Goal: Task Accomplishment & Management: Manage account settings

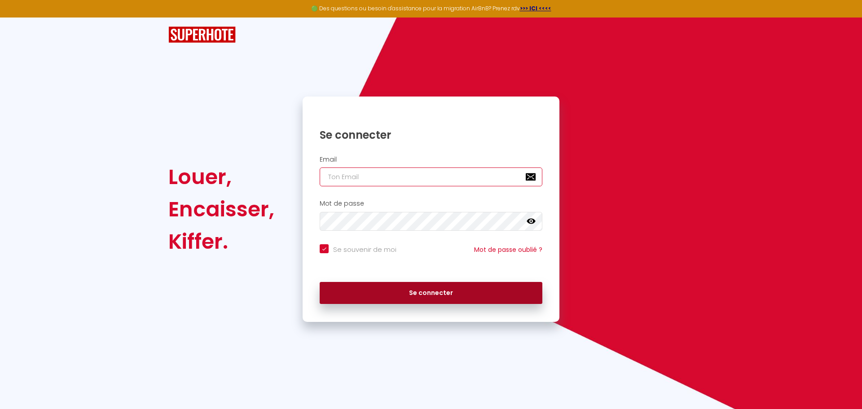
type input "[PERSON_NAME][EMAIL_ADDRESS][DOMAIN_NAME]"
click at [394, 289] on button "Se connecter" at bounding box center [431, 293] width 223 height 22
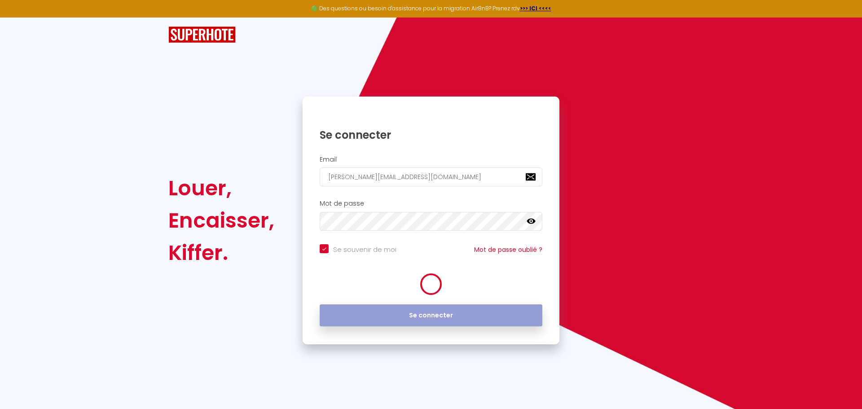
checkbox input "true"
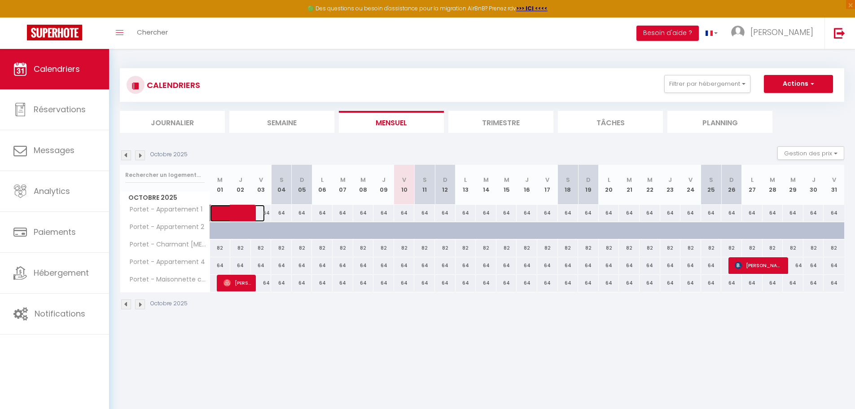
click at [264, 217] on span at bounding box center [244, 213] width 41 height 17
select select "OK"
select select "0"
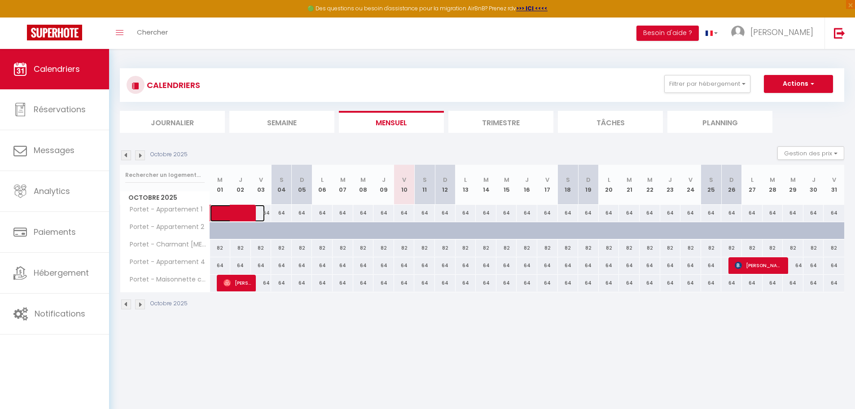
select select "1"
select select
select select "36199"
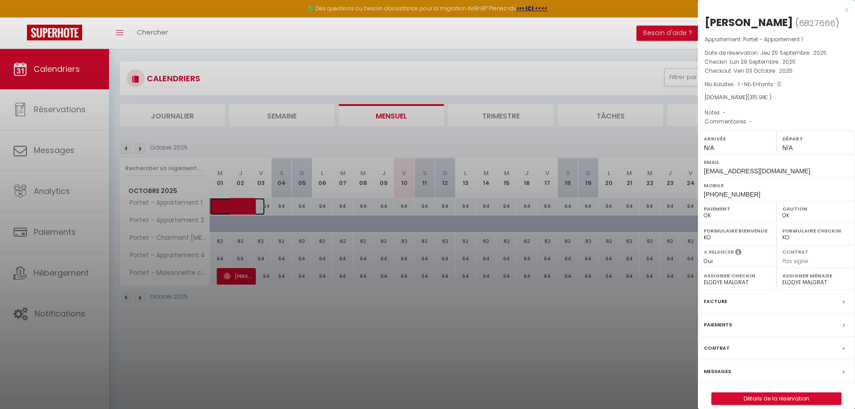
scroll to position [45, 0]
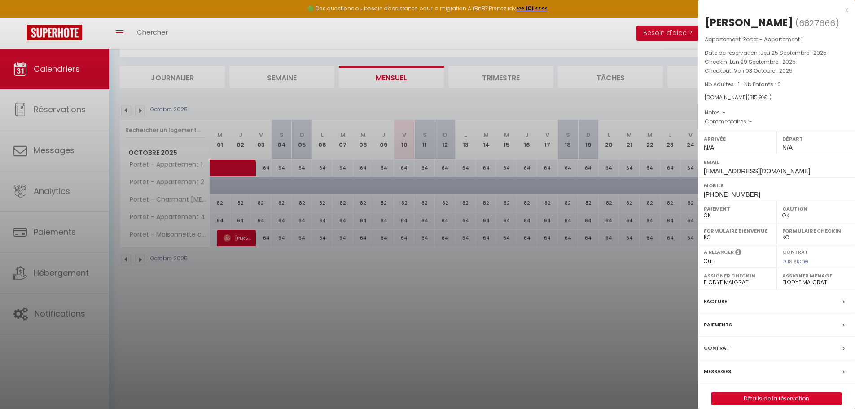
click at [270, 165] on div at bounding box center [427, 204] width 855 height 409
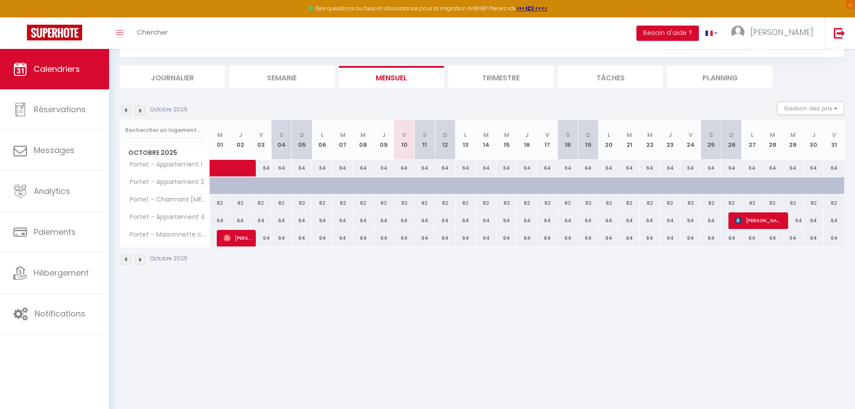
click at [268, 166] on div "64" at bounding box center [261, 168] width 21 height 17
type input "64"
type input "Ven 03 Octobre 2025"
type input "Sam 04 Octobre 2025"
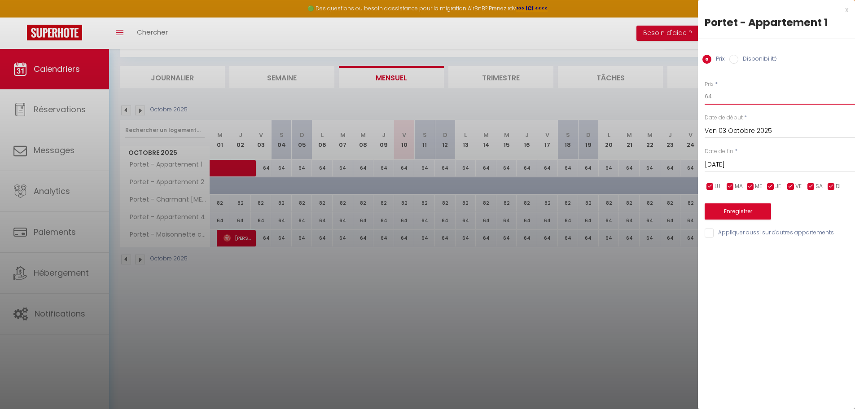
click at [718, 98] on input "64" at bounding box center [780, 96] width 150 height 16
type input "6"
click at [710, 96] on input "6" at bounding box center [780, 96] width 150 height 16
click at [716, 94] on input "6" at bounding box center [780, 96] width 150 height 16
type input "60"
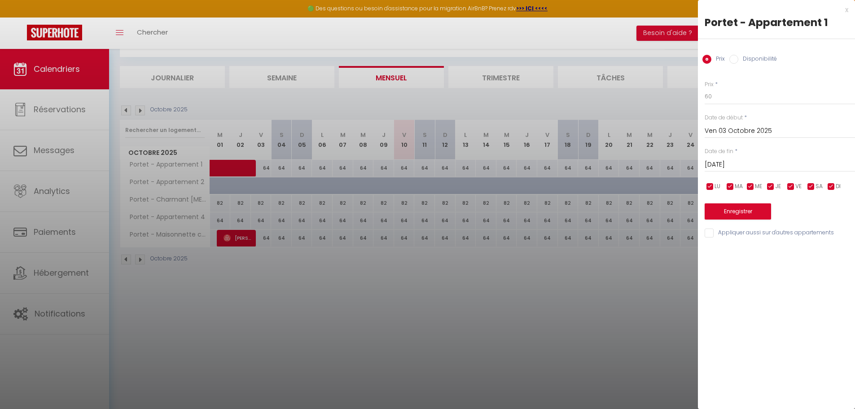
click at [780, 131] on input "Ven 03 Octobre 2025" at bounding box center [780, 131] width 150 height 12
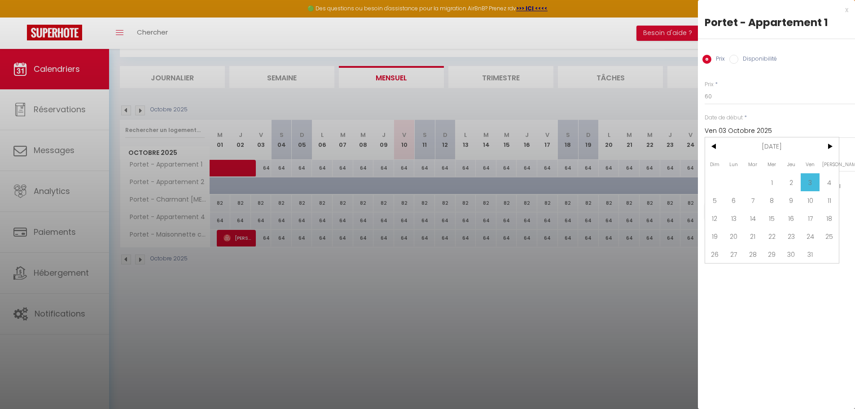
click at [808, 182] on span "3" at bounding box center [810, 182] width 19 height 18
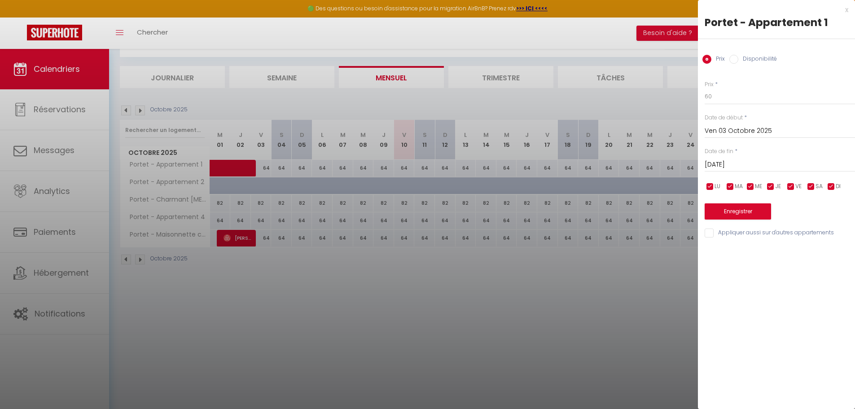
click at [780, 159] on input "Sam 04 Octobre 2025" at bounding box center [780, 165] width 150 height 12
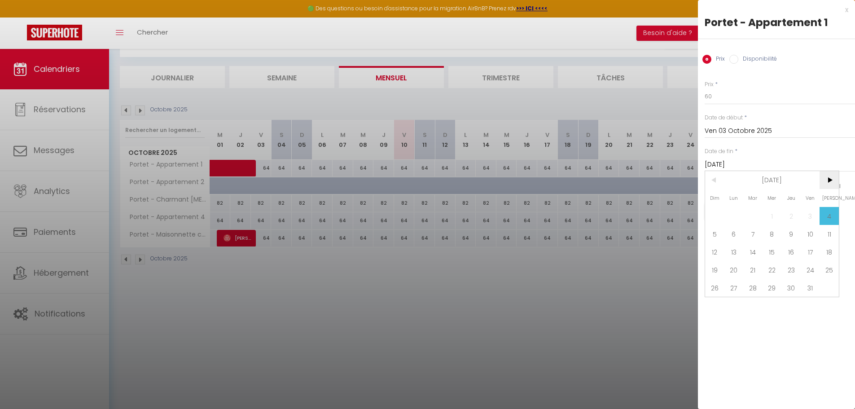
click at [827, 181] on span ">" at bounding box center [829, 180] width 19 height 18
click at [713, 183] on span "<" at bounding box center [714, 180] width 19 height 18
click at [811, 285] on span "31" at bounding box center [810, 288] width 19 height 18
type input "Ven 31 Octobre 2025"
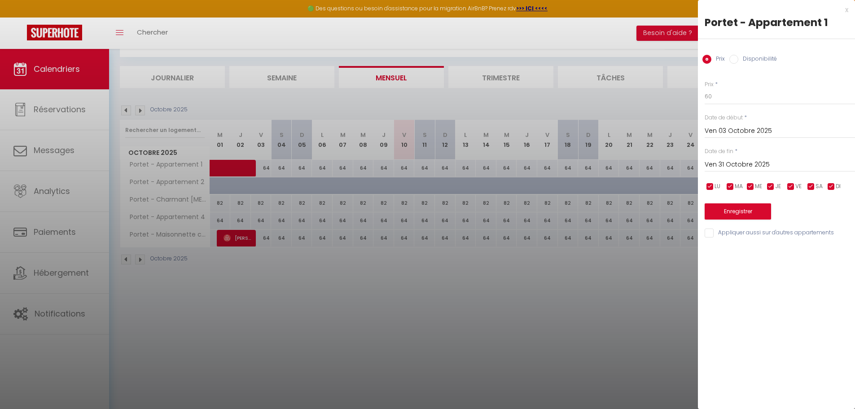
click at [714, 233] on input "Appliquer aussi sur d'autres appartements" at bounding box center [780, 233] width 150 height 9
checkbox input "true"
click at [738, 216] on button "Enregistrer" at bounding box center [738, 211] width 66 height 16
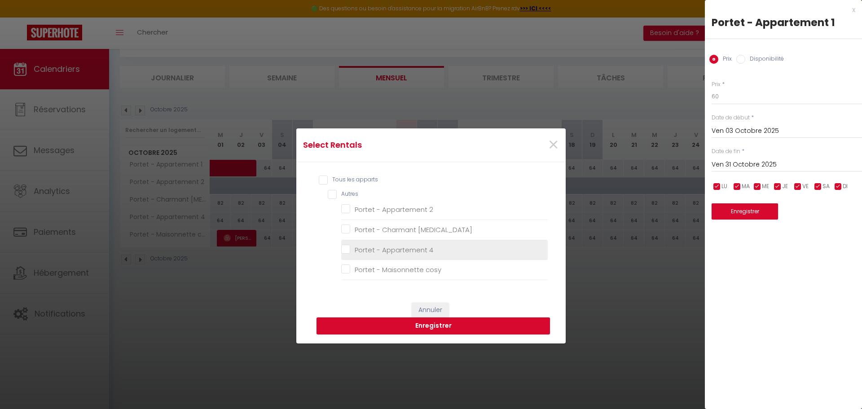
click at [344, 250] on 4 "Portet - Appartement 4" at bounding box center [444, 249] width 207 height 9
checkbox 4 "true"
checkbox 2 "false"
checkbox T3 "false"
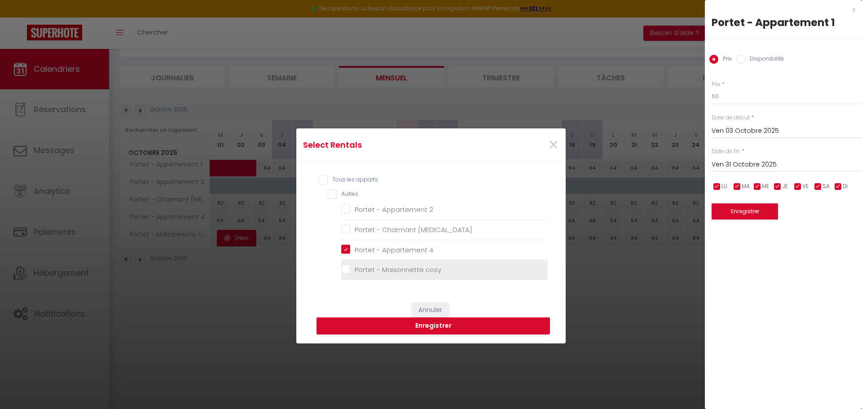
click at [344, 269] on cosy "Portet - Maisonnette cosy" at bounding box center [444, 269] width 207 height 9
checkbox cosy "true"
checkbox 2 "false"
checkbox T3 "false"
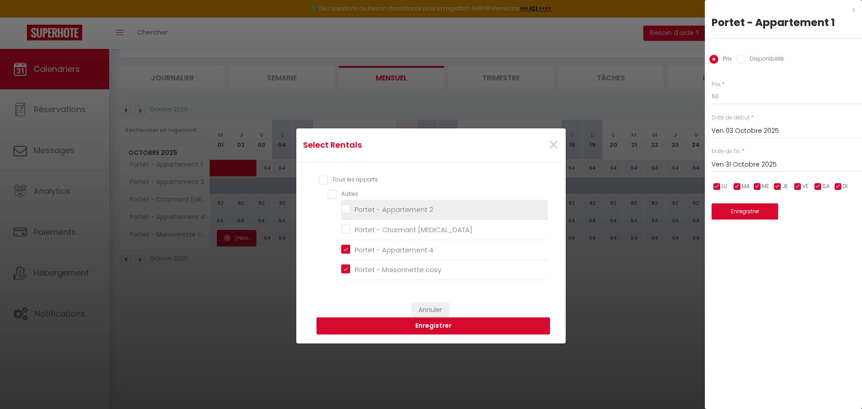
click at [345, 207] on 2 "Portet - Appartement 2" at bounding box center [444, 209] width 207 height 9
checkbox 2 "true"
checkbox T3 "false"
click at [343, 207] on 2 "Portet - Appartement 2" at bounding box center [444, 209] width 207 height 9
checkbox 2 "false"
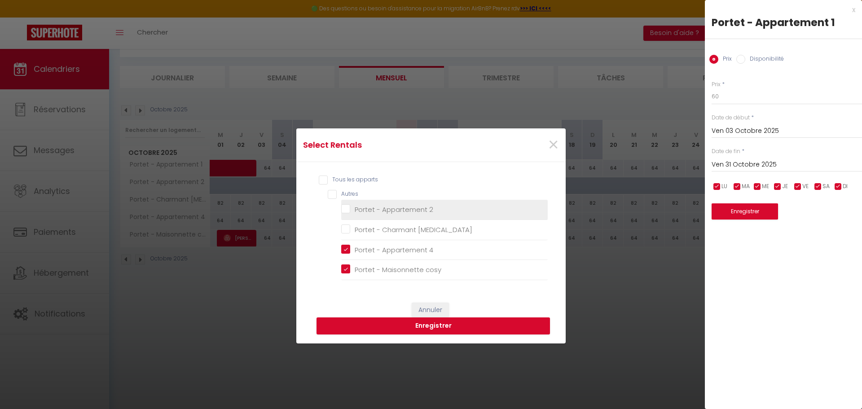
checkbox T3 "false"
click at [437, 324] on button "Enregistrer" at bounding box center [434, 325] width 234 height 17
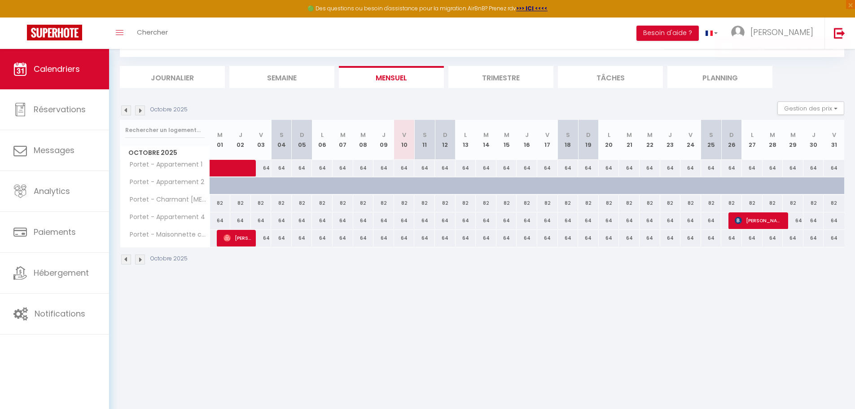
click at [269, 170] on div "64" at bounding box center [261, 168] width 21 height 17
type input "64"
type input "Sam 04 Octobre 2025"
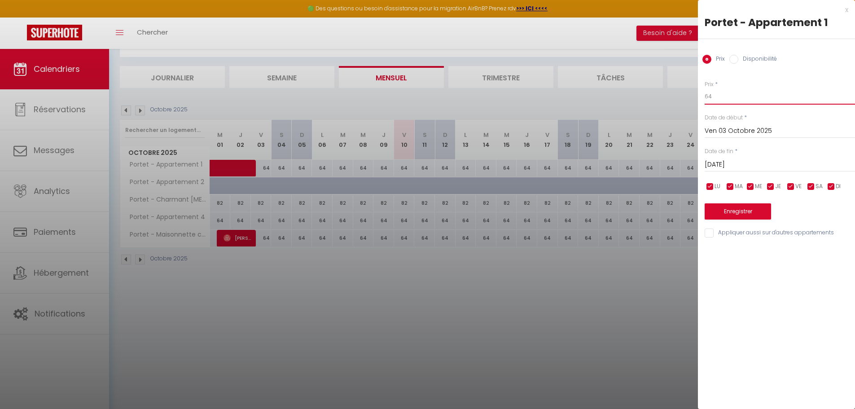
click at [727, 98] on input "64" at bounding box center [780, 96] width 150 height 16
type input "6"
type input "60"
click at [774, 132] on input "Ven 03 Octobre 2025" at bounding box center [780, 131] width 150 height 12
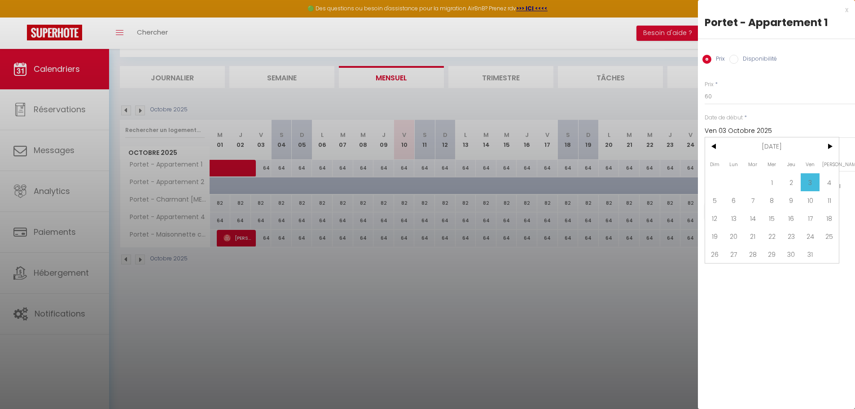
click at [809, 184] on span "3" at bounding box center [810, 182] width 19 height 18
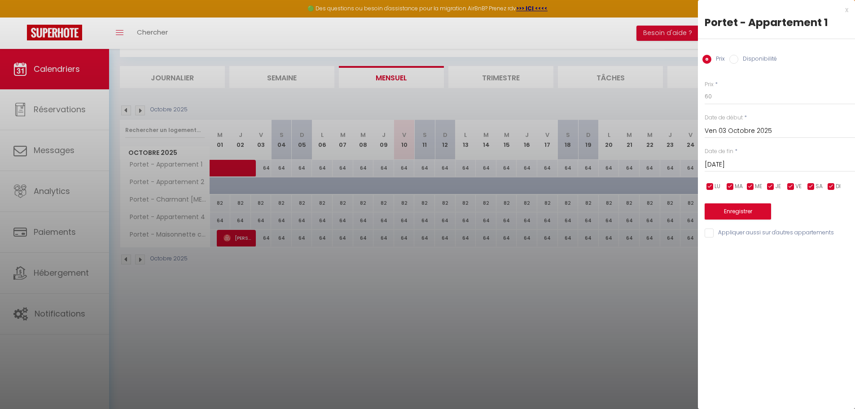
click at [785, 163] on input "Sam 04 Octobre 2025" at bounding box center [780, 165] width 150 height 12
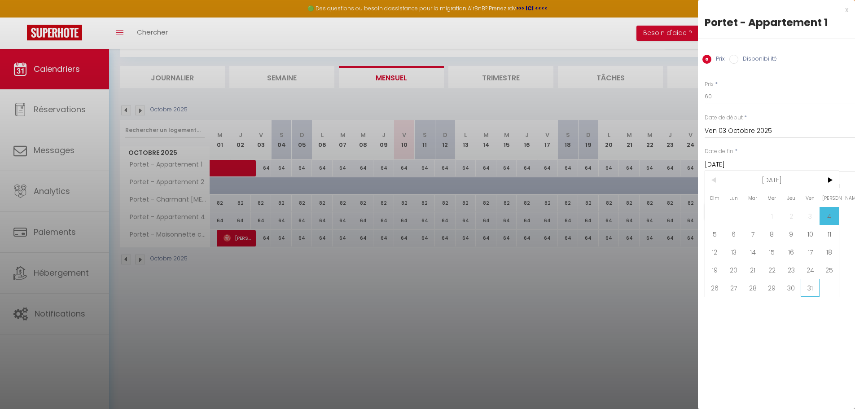
click at [810, 294] on span "31" at bounding box center [810, 288] width 19 height 18
type input "Ven 31 Octobre 2025"
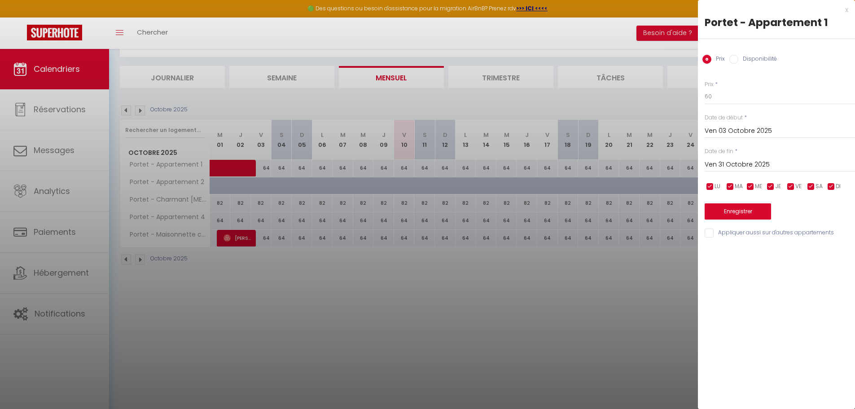
click at [714, 233] on input "Appliquer aussi sur d'autres appartements" at bounding box center [780, 233] width 150 height 9
checkbox input "true"
click at [731, 213] on button "Enregistrer" at bounding box center [738, 211] width 66 height 16
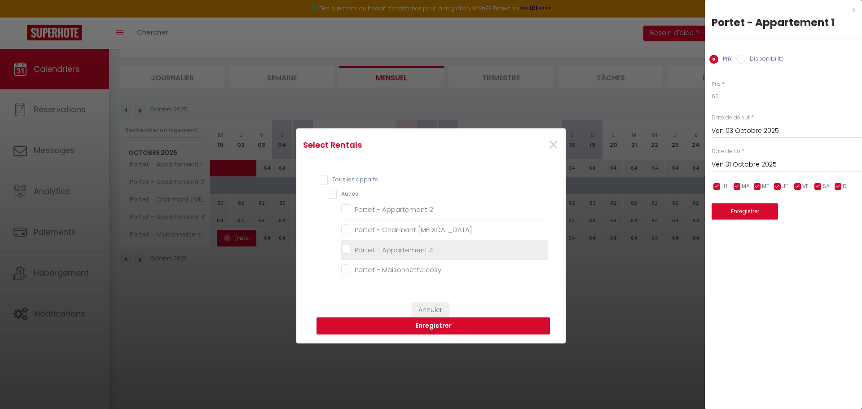
click at [345, 251] on 4 "Portet - Appartement 4" at bounding box center [444, 249] width 207 height 9
checkbox 4 "true"
checkbox 2 "false"
checkbox T3 "false"
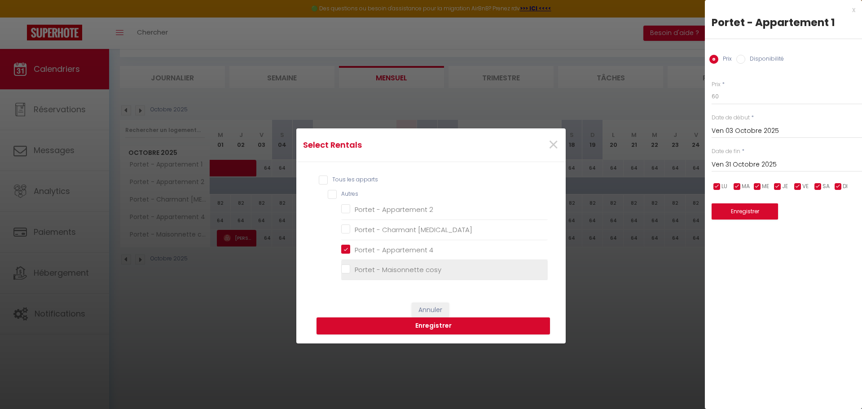
click at [343, 271] on cosy "Portet - Maisonnette cosy" at bounding box center [444, 269] width 207 height 9
checkbox cosy "true"
checkbox 2 "false"
checkbox T3 "false"
click at [332, 191] on input "Autres" at bounding box center [438, 194] width 220 height 9
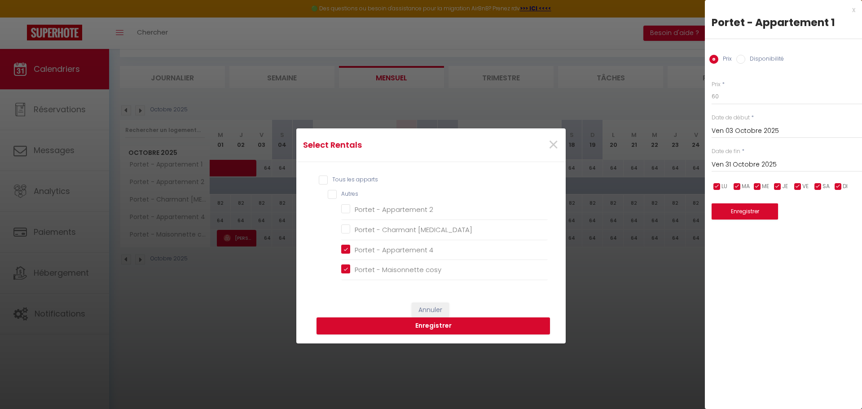
checkbox input "true"
checkbox 2 "true"
click at [344, 229] on T3 "Portet - Charmant [MEDICAL_DATA]" at bounding box center [444, 229] width 207 height 9
checkbox T3 "false"
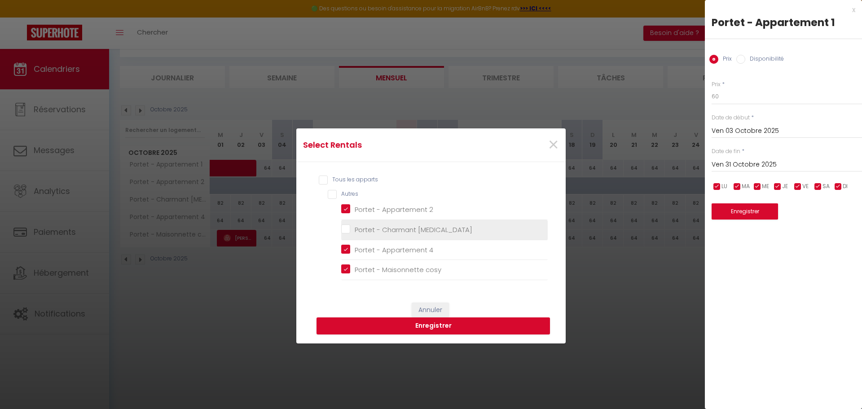
checkbox input "false"
click at [425, 322] on button "Enregistrer" at bounding box center [434, 325] width 234 height 17
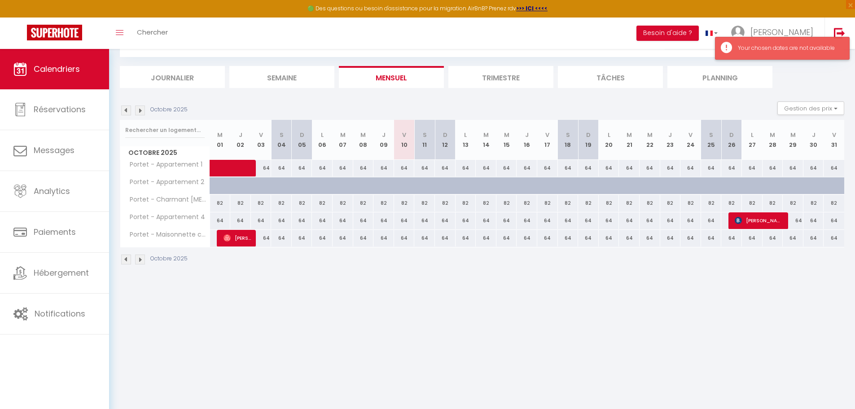
click at [757, 53] on div "Your chosen dates are not available" at bounding box center [782, 48] width 135 height 23
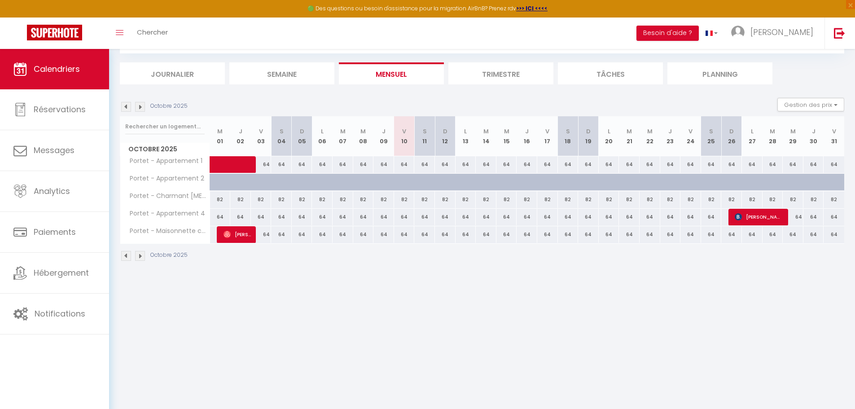
scroll to position [49, 0]
click at [401, 167] on div "64" at bounding box center [404, 164] width 21 height 17
type input "64"
type input "Ven 10 Octobre 2025"
type input "Sam 11 Octobre 2025"
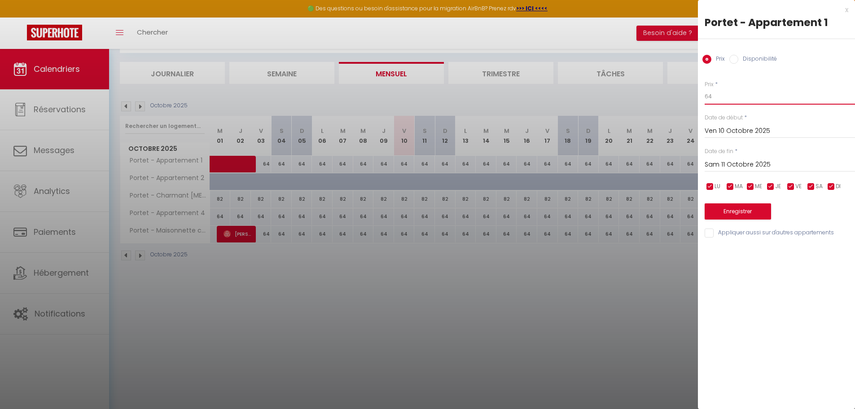
click at [714, 101] on input "64" at bounding box center [780, 96] width 150 height 16
type input "60"
click at [725, 165] on input "Sam 11 Octobre 2025" at bounding box center [780, 165] width 150 height 12
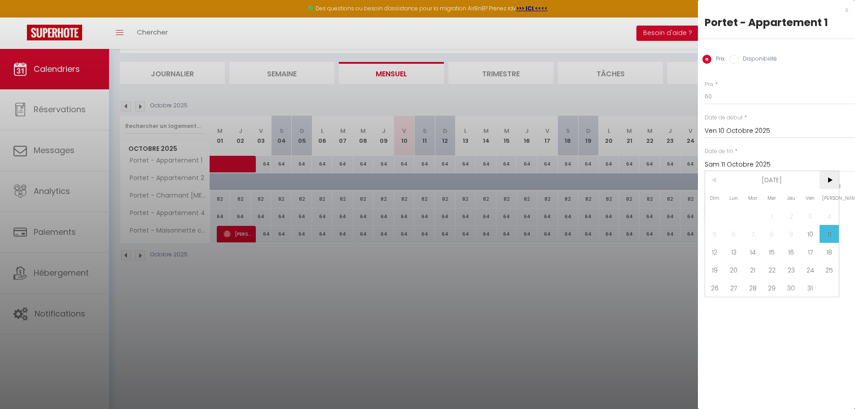
click at [834, 184] on span ">" at bounding box center [829, 180] width 19 height 18
click at [718, 179] on span "<" at bounding box center [714, 180] width 19 height 18
click at [805, 286] on span "31" at bounding box center [810, 288] width 19 height 18
type input "Ven 31 Octobre 2025"
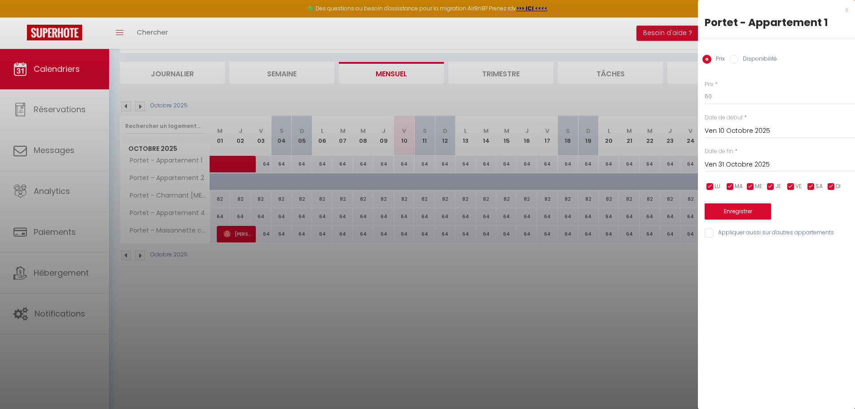
click at [711, 233] on input "Appliquer aussi sur d'autres appartements" at bounding box center [780, 233] width 150 height 9
checkbox input "true"
click at [734, 210] on button "Enregistrer" at bounding box center [738, 211] width 66 height 16
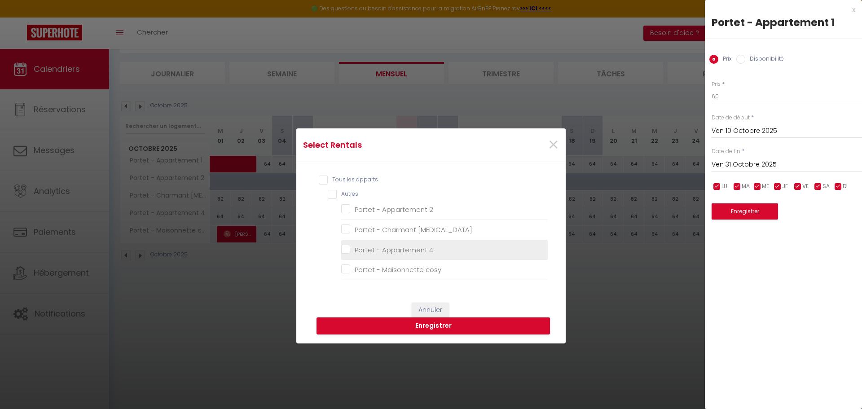
click at [350, 245] on label "Portet - Appartement 4" at bounding box center [391, 250] width 83 height 11
click at [348, 245] on 4 "Portet - Appartement 4" at bounding box center [444, 249] width 207 height 9
checkbox 4 "true"
checkbox 2 "false"
checkbox T3 "false"
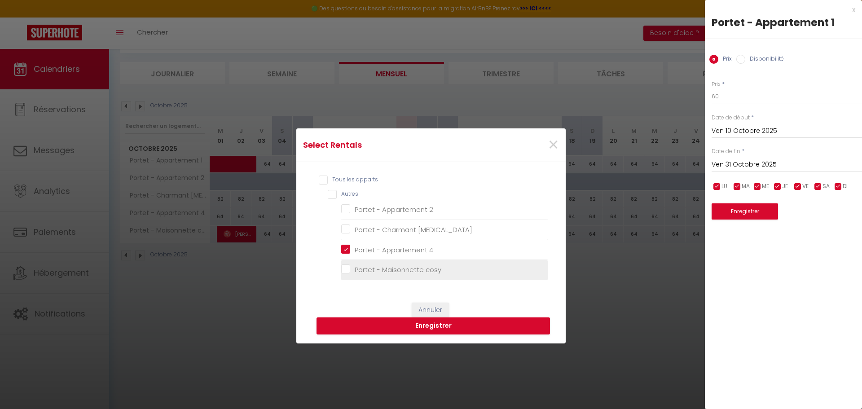
click at [342, 270] on cosy "Portet - Maisonnette cosy" at bounding box center [444, 269] width 207 height 9
checkbox cosy "true"
checkbox 2 "false"
checkbox T3 "false"
click at [439, 324] on button "Enregistrer" at bounding box center [434, 325] width 234 height 17
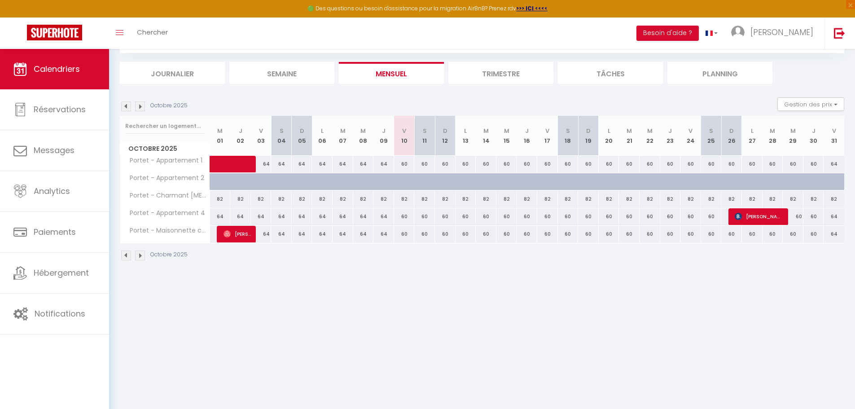
click at [224, 203] on div "82" at bounding box center [220, 199] width 21 height 17
type input "82"
type input "Mer 01 Octobre 2025"
type input "Jeu 02 Octobre 2025"
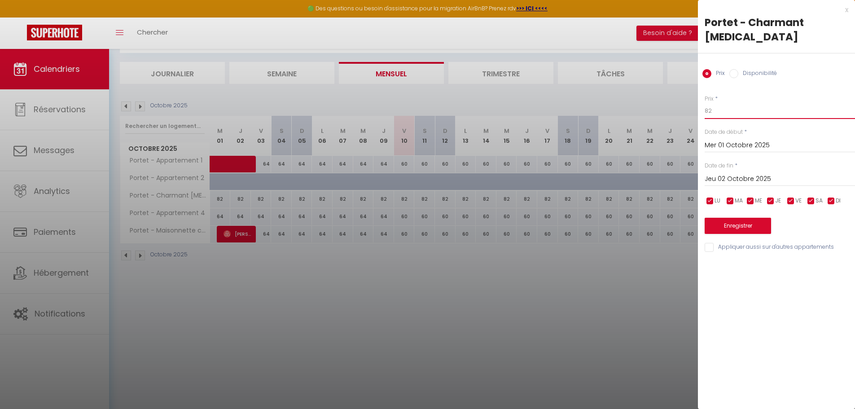
click at [725, 103] on input "82" at bounding box center [780, 111] width 150 height 16
type input "80"
click at [785, 140] on input "Mer 01 Octobre 2025" at bounding box center [780, 146] width 150 height 12
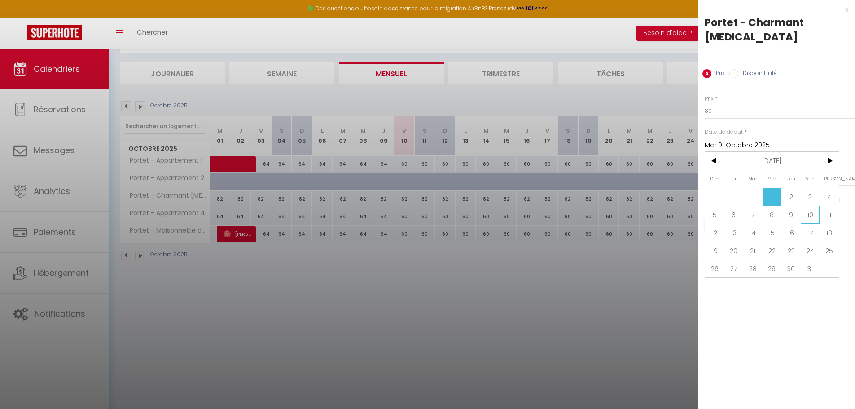
click at [807, 206] on span "10" at bounding box center [810, 215] width 19 height 18
type input "Ven 10 Octobre 2025"
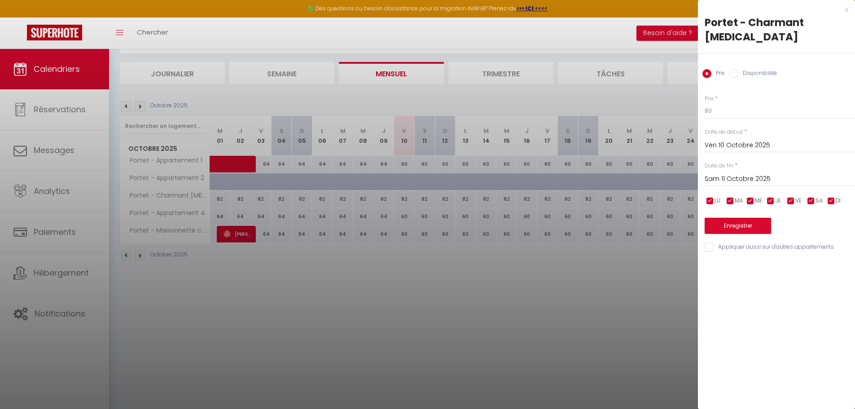
click at [744, 173] on input "Sam 11 Octobre 2025" at bounding box center [780, 179] width 150 height 12
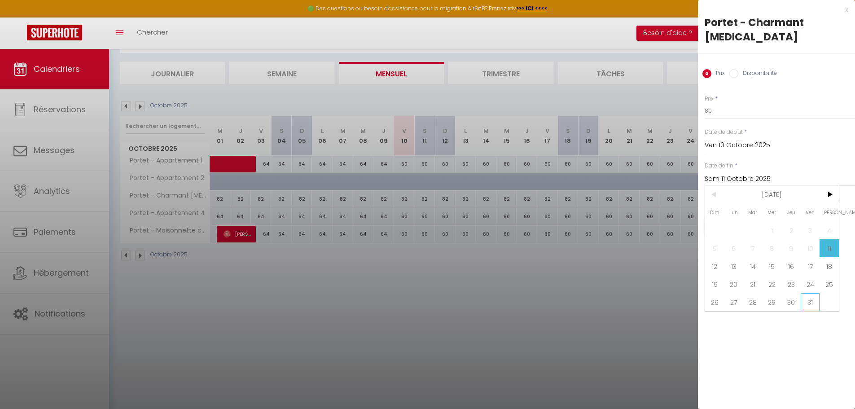
click at [815, 293] on span "31" at bounding box center [810, 302] width 19 height 18
type input "Ven 31 Octobre 2025"
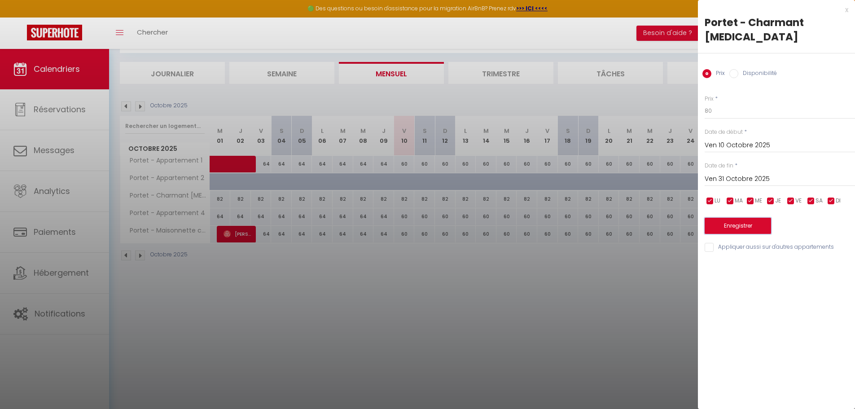
click at [737, 218] on button "Enregistrer" at bounding box center [738, 226] width 66 height 16
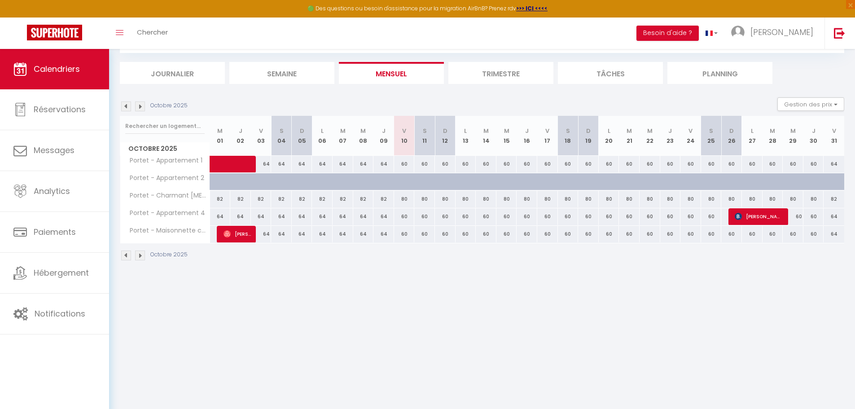
click at [408, 166] on div "60" at bounding box center [404, 164] width 21 height 17
type input "60"
type input "Ven 10 Octobre 2025"
type input "Sam 11 Octobre 2025"
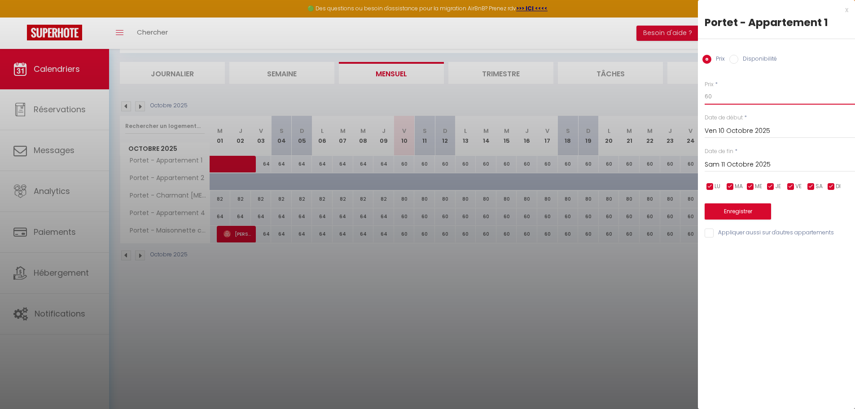
click at [722, 99] on input "60" at bounding box center [780, 96] width 150 height 16
click at [745, 243] on div "x Portet - Appartement 1 Prix Disponibilité Prix * 60 Statut * Disponible Indis…" at bounding box center [776, 123] width 157 height 247
click at [564, 286] on div at bounding box center [427, 204] width 855 height 409
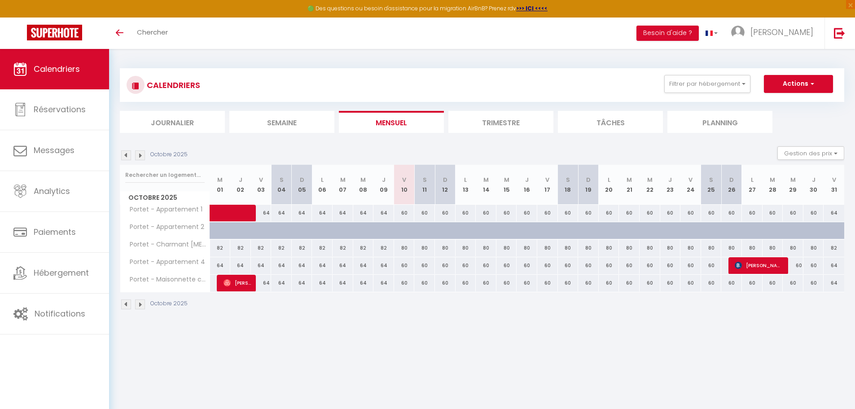
click at [408, 214] on div "60" at bounding box center [404, 213] width 21 height 17
type input "60"
type input "Ven 10 Octobre 2025"
type input "Sam 11 Octobre 2025"
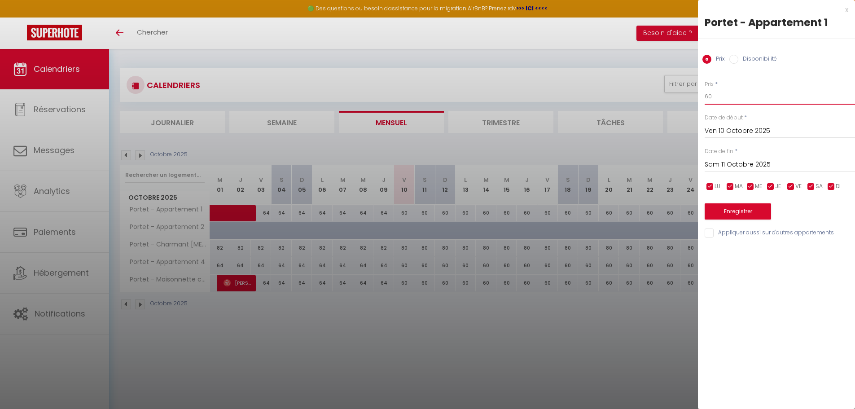
click at [724, 98] on input "60" at bounding box center [780, 96] width 150 height 16
type input "6"
type input "58"
click at [711, 229] on input "Appliquer aussi sur d'autres appartements" at bounding box center [780, 233] width 150 height 9
checkbox input "true"
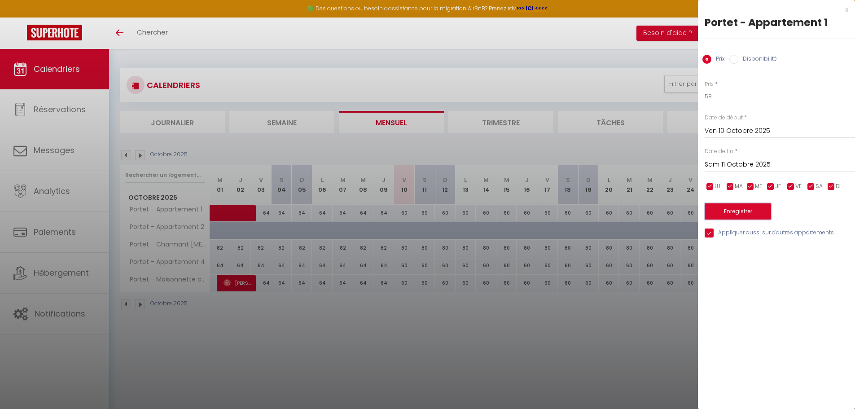
click at [733, 204] on button "Enregistrer" at bounding box center [738, 211] width 66 height 16
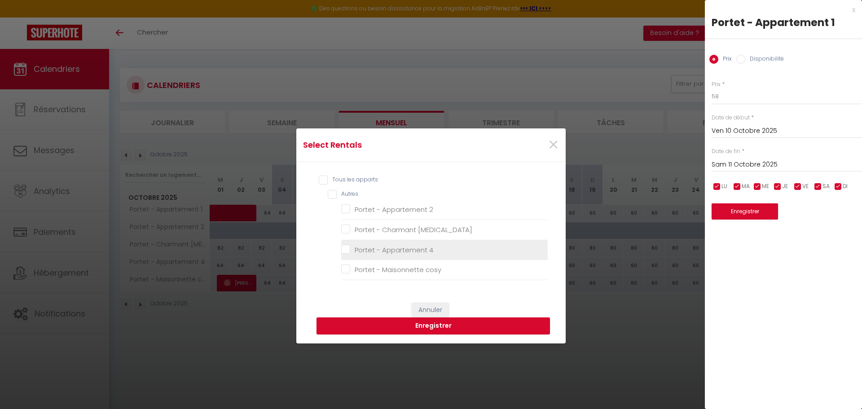
click at [347, 249] on 4 "Portet - Appartement 4" at bounding box center [444, 249] width 207 height 9
checkbox 4 "true"
checkbox 2 "false"
checkbox T3 "false"
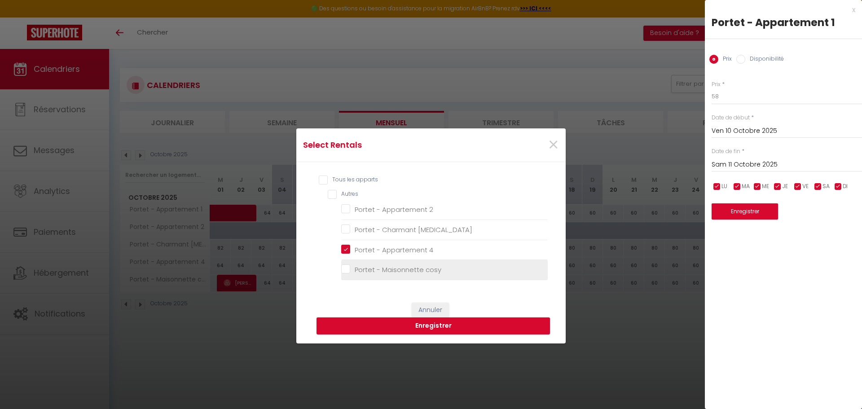
click at [344, 269] on cosy "Portet - Maisonnette cosy" at bounding box center [444, 269] width 207 height 9
checkbox cosy "true"
checkbox 2 "false"
checkbox T3 "false"
click at [431, 324] on button "Enregistrer" at bounding box center [434, 325] width 234 height 17
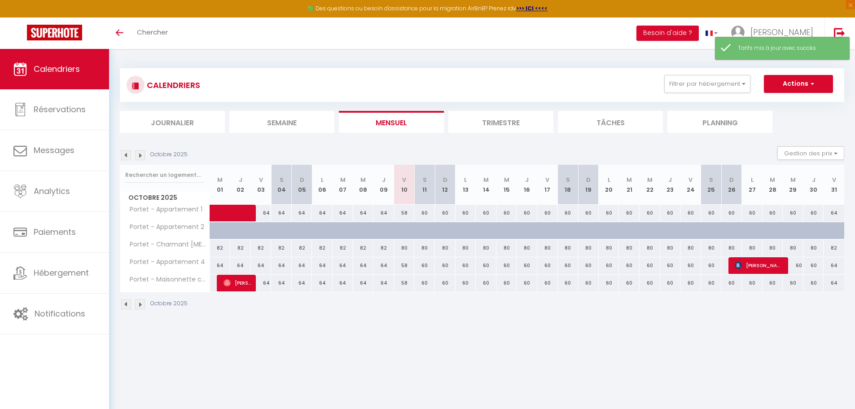
click at [410, 216] on div "58" at bounding box center [404, 213] width 21 height 17
type input "58"
type input "Ven 10 Octobre 2025"
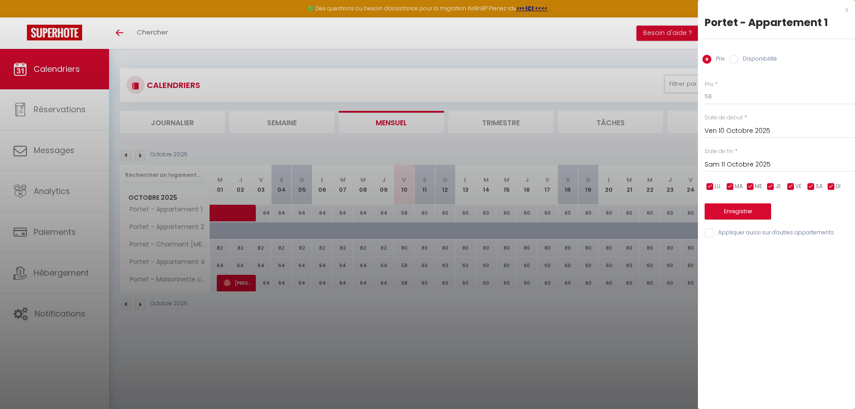
click at [762, 163] on input "Sam 11 Octobre 2025" at bounding box center [780, 165] width 150 height 12
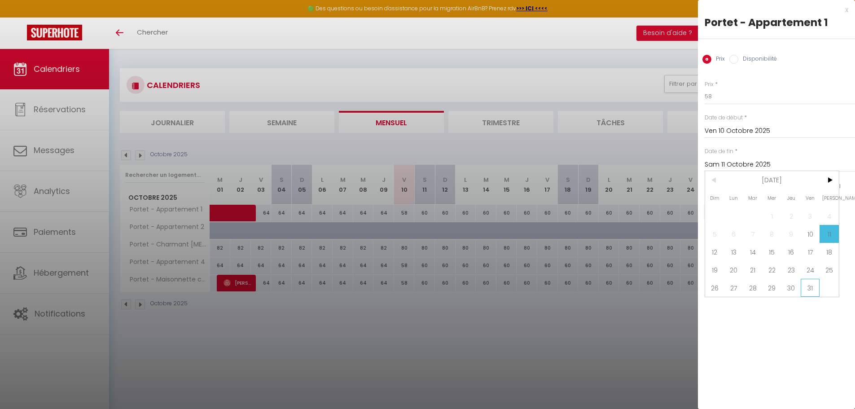
click at [809, 282] on span "31" at bounding box center [810, 288] width 19 height 18
type input "Ven 31 Octobre 2025"
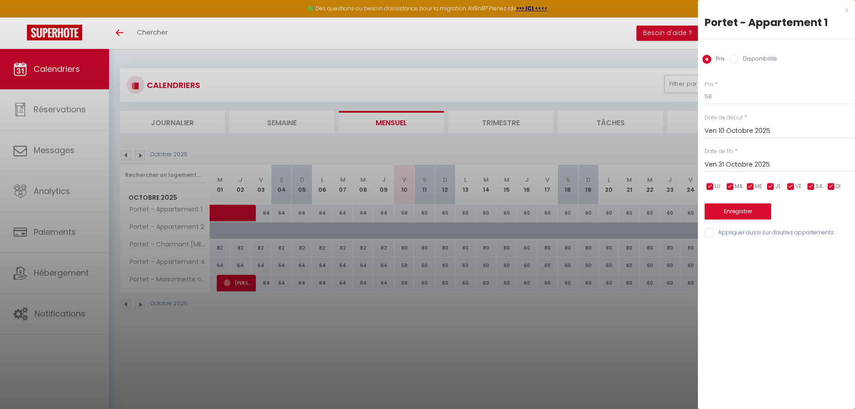
click at [709, 231] on input "Appliquer aussi sur d'autres appartements" at bounding box center [780, 233] width 150 height 9
checkbox input "true"
click at [732, 207] on button "Enregistrer" at bounding box center [738, 211] width 66 height 16
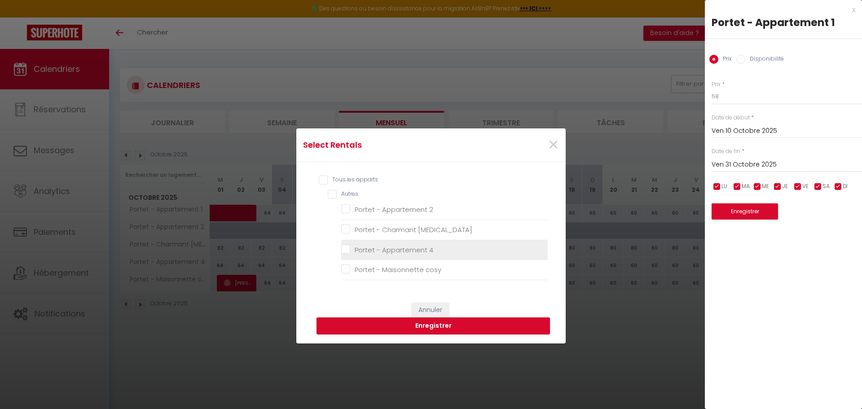
click at [347, 251] on 4 "Portet - Appartement 4" at bounding box center [444, 249] width 207 height 9
checkbox 4 "true"
checkbox 2 "false"
checkbox T3 "false"
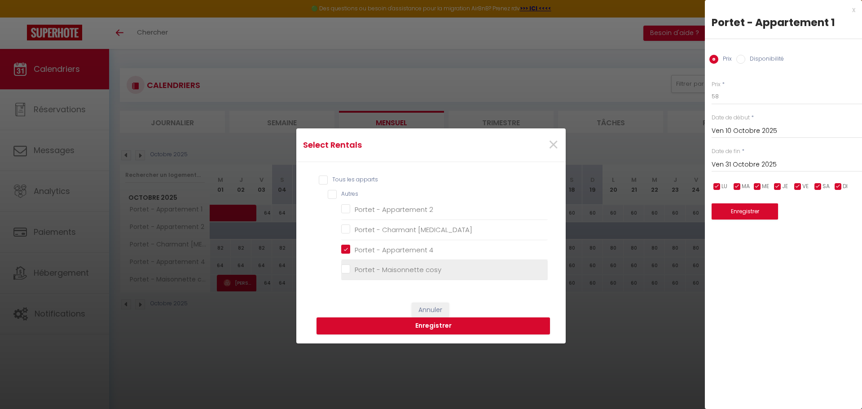
click at [346, 267] on cosy "Portet - Maisonnette cosy" at bounding box center [444, 269] width 207 height 9
checkbox cosy "true"
checkbox 2 "false"
checkbox T3 "false"
click at [429, 326] on button "Enregistrer" at bounding box center [434, 325] width 234 height 17
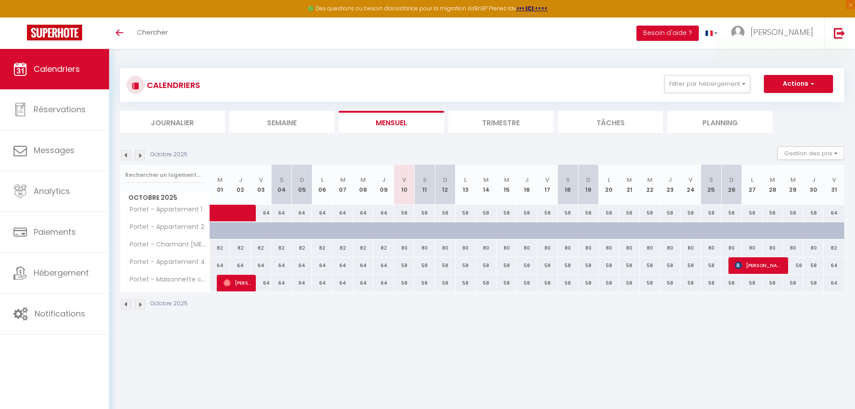
click at [406, 253] on div "80" at bounding box center [404, 248] width 21 height 17
type input "80"
type input "Ven 10 Octobre 2025"
type input "Sam 11 Octobre 2025"
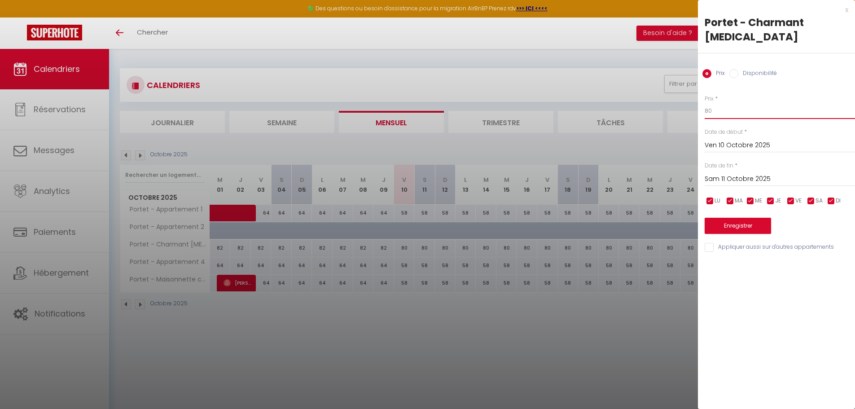
click at [720, 103] on input "80" at bounding box center [780, 111] width 150 height 16
type input "8"
type input "78"
click at [750, 173] on input "Sam 11 Octobre 2025" at bounding box center [780, 179] width 150 height 12
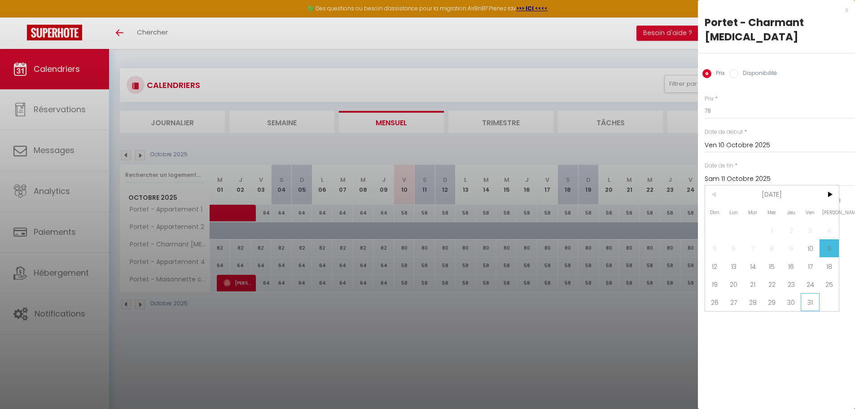
click at [807, 293] on span "31" at bounding box center [810, 302] width 19 height 18
type input "Ven 31 Octobre 2025"
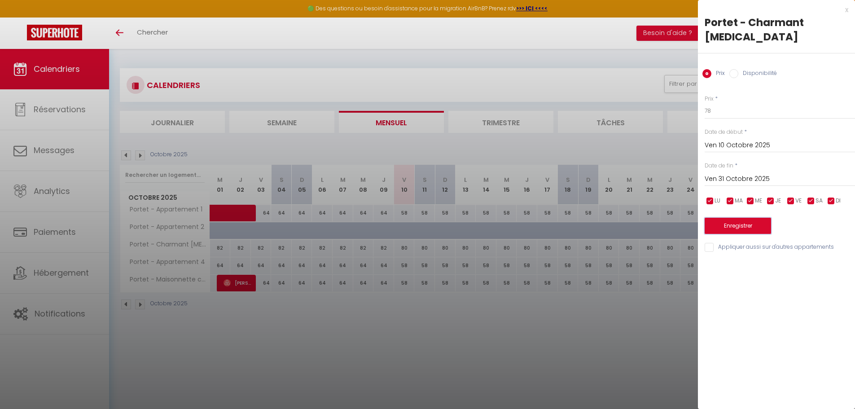
click at [742, 218] on button "Enregistrer" at bounding box center [738, 226] width 66 height 16
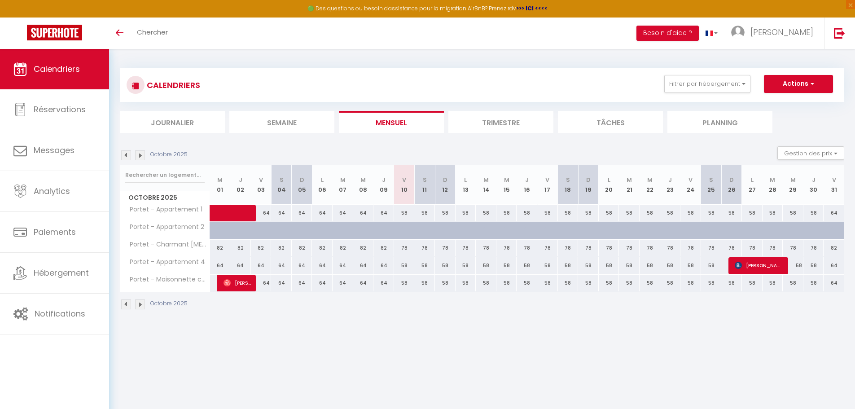
click at [408, 215] on div "58" at bounding box center [404, 213] width 21 height 17
type input "58"
type input "Ven 10 Octobre 2025"
type input "Sam 11 Octobre 2025"
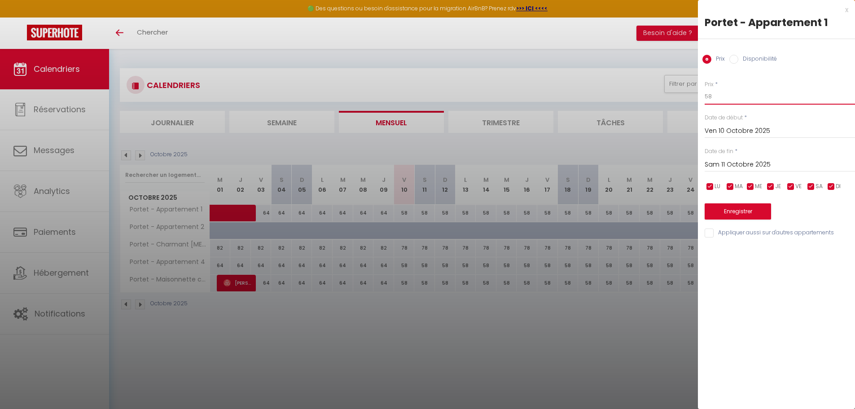
click at [714, 93] on input "58" at bounding box center [780, 96] width 150 height 16
type input "56"
click at [710, 232] on input "Appliquer aussi sur d'autres appartements" at bounding box center [780, 233] width 150 height 9
checkbox input "true"
drag, startPoint x: 739, startPoint y: 157, endPoint x: 740, endPoint y: 162, distance: 5.0
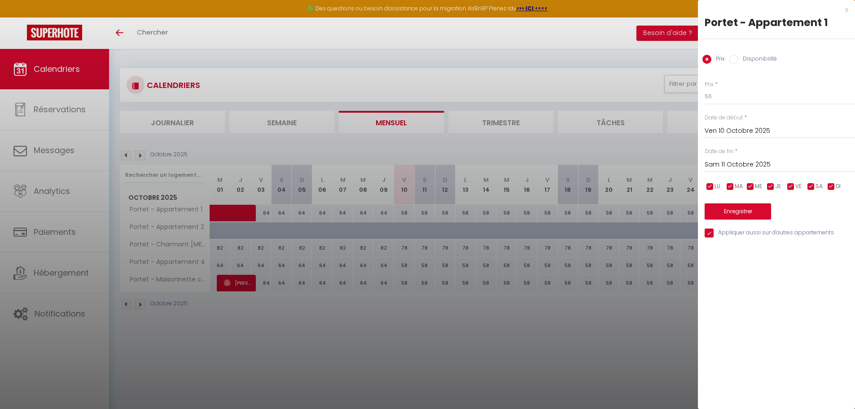
click at [739, 157] on div "[DATE] < [DATE] > Dim Lun Mar Mer Jeu Ven Sam 1 2 3 4 5 6 7 8 9 10 11 12 13 14 …" at bounding box center [780, 164] width 150 height 16
click at [740, 162] on input "Sam 11 Octobre 2025" at bounding box center [780, 165] width 150 height 12
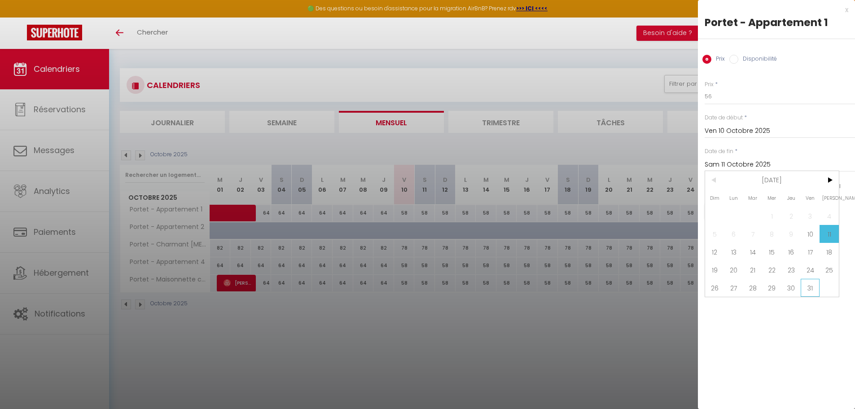
click at [815, 285] on span "31" at bounding box center [810, 288] width 19 height 18
type input "Ven 31 Octobre 2025"
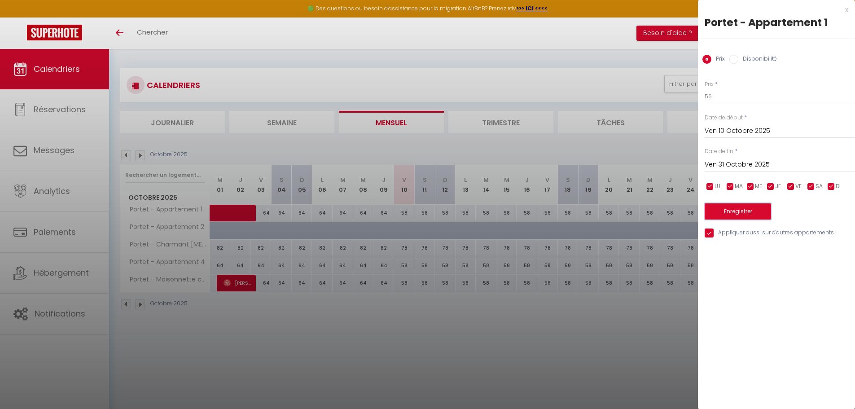
click at [740, 212] on button "Enregistrer" at bounding box center [738, 211] width 66 height 16
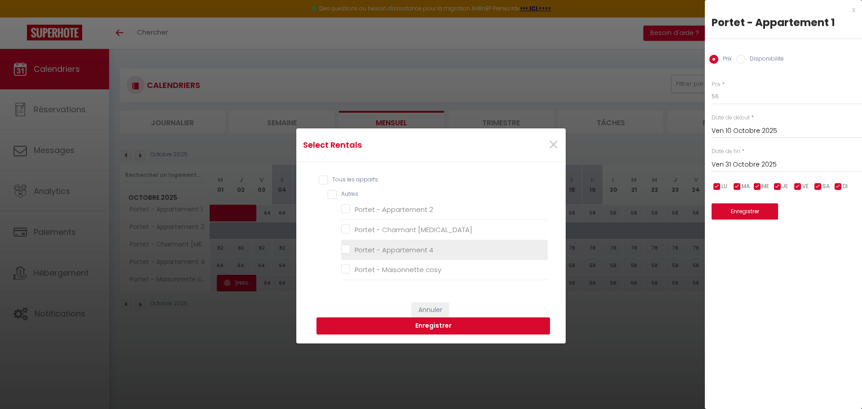
click at [427, 251] on 4 "Portet - Appartement 4" at bounding box center [444, 249] width 207 height 9
checkbox 4 "true"
checkbox 2 "false"
checkbox T3 "false"
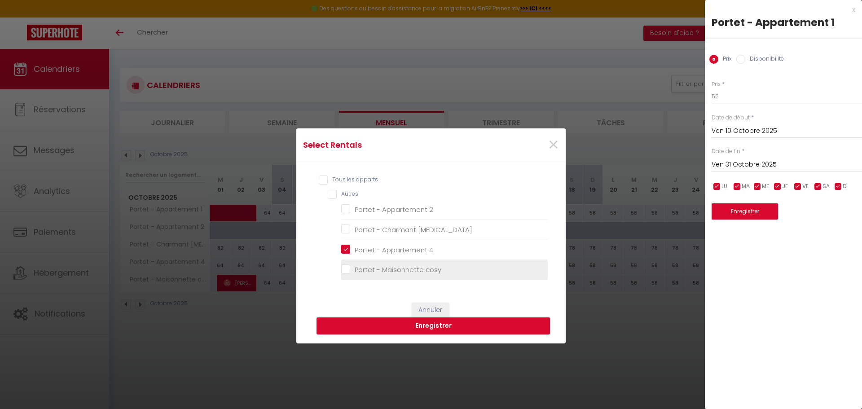
click at [421, 269] on cosy "Portet - Maisonnette cosy" at bounding box center [444, 269] width 207 height 9
checkbox cosy "true"
checkbox 2 "false"
checkbox T3 "false"
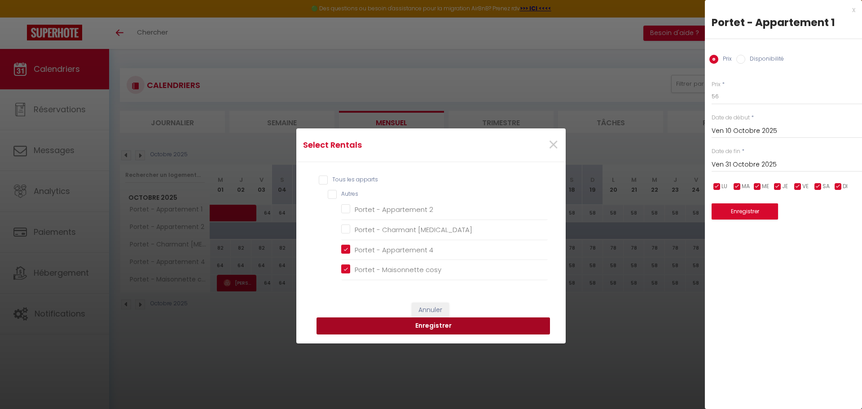
click at [428, 325] on button "Enregistrer" at bounding box center [434, 325] width 234 height 17
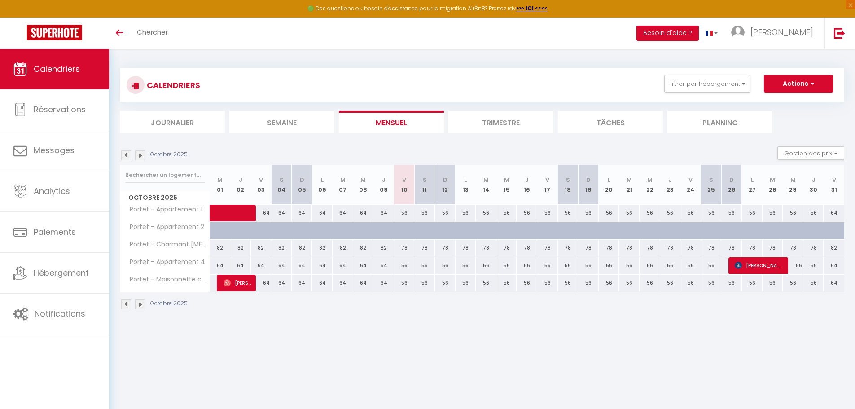
click at [217, 249] on div "82" at bounding box center [220, 248] width 21 height 17
type input "82"
type input "Mer 01 Octobre 2025"
type input "Jeu 02 Octobre 2025"
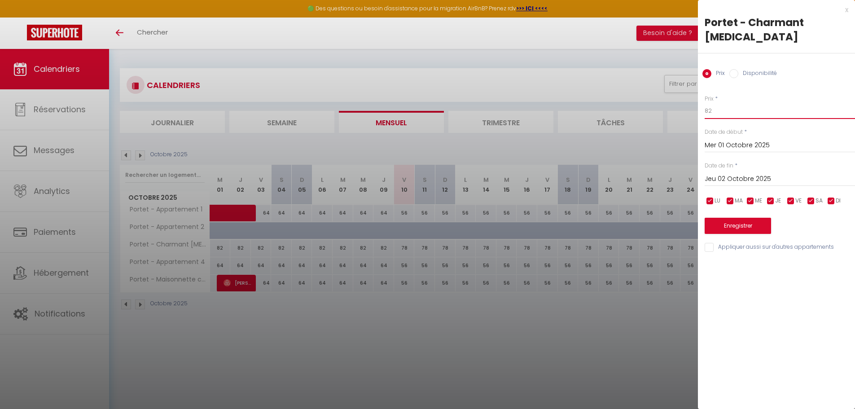
click at [715, 103] on input "82" at bounding box center [780, 111] width 150 height 16
type input "8"
type input "78"
click at [748, 173] on input "Jeu 02 Octobre 2025" at bounding box center [780, 179] width 150 height 12
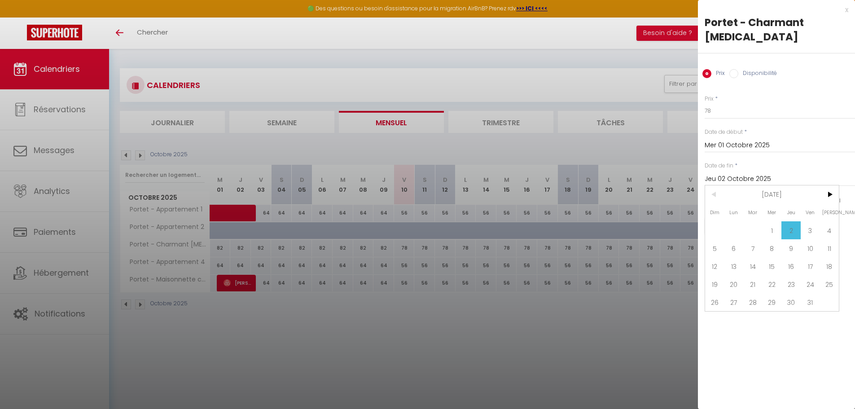
click at [812, 293] on span "31" at bounding box center [810, 302] width 19 height 18
type input "Ven 31 Octobre 2025"
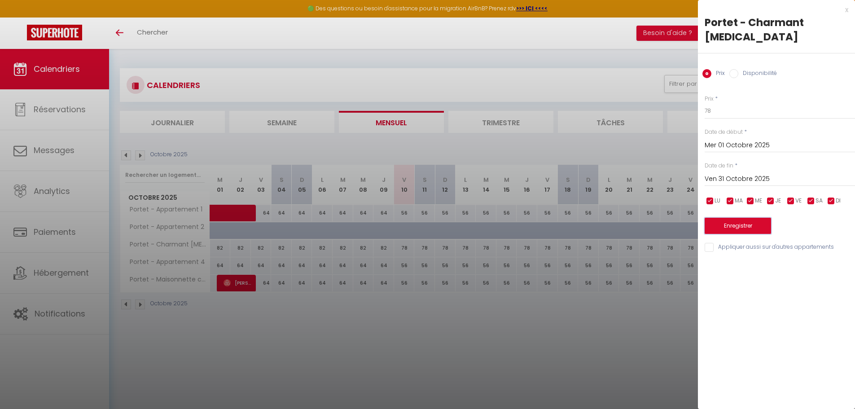
click at [749, 218] on button "Enregistrer" at bounding box center [738, 226] width 66 height 16
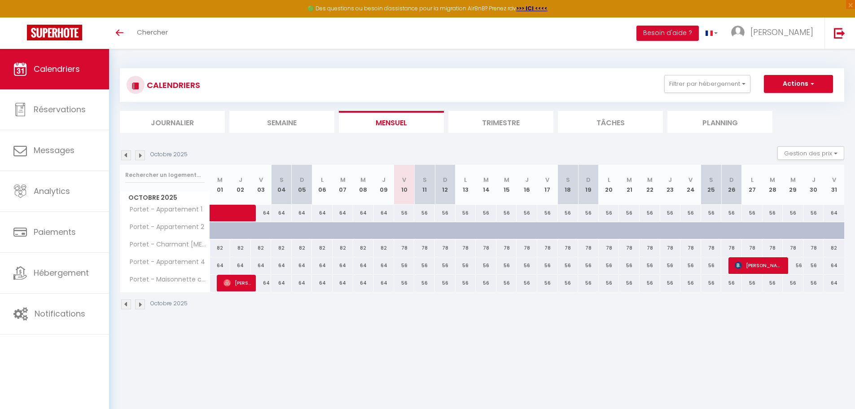
click at [405, 248] on div "78" at bounding box center [404, 248] width 21 height 17
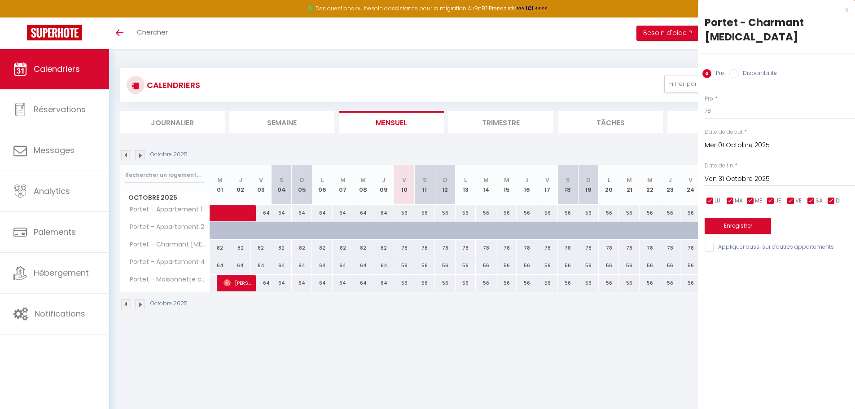
type input "Ven 10 Octobre 2025"
type input "Sam 11 Octobre 2025"
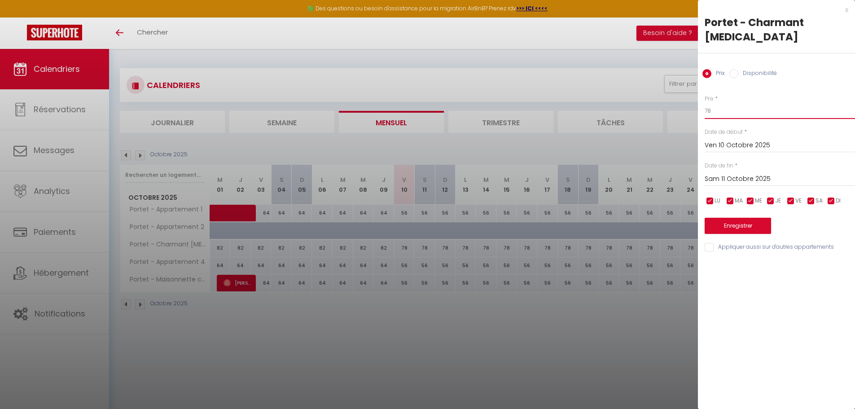
click at [717, 103] on input "78" at bounding box center [780, 111] width 150 height 16
click at [719, 218] on button "Enregistrer" at bounding box center [738, 226] width 66 height 16
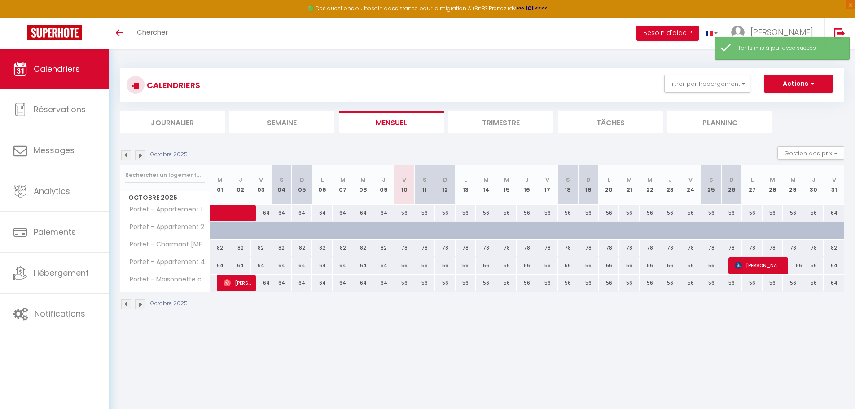
click at [480, 345] on body "🟢 Des questions ou besoin d'assistance pour la migration AirBnB? Prenez rdv >>>…" at bounding box center [427, 253] width 855 height 409
click at [405, 250] on div "78" at bounding box center [404, 248] width 21 height 17
type input "78"
type input "Ven 10 Octobre 2025"
type input "Sam 11 Octobre 2025"
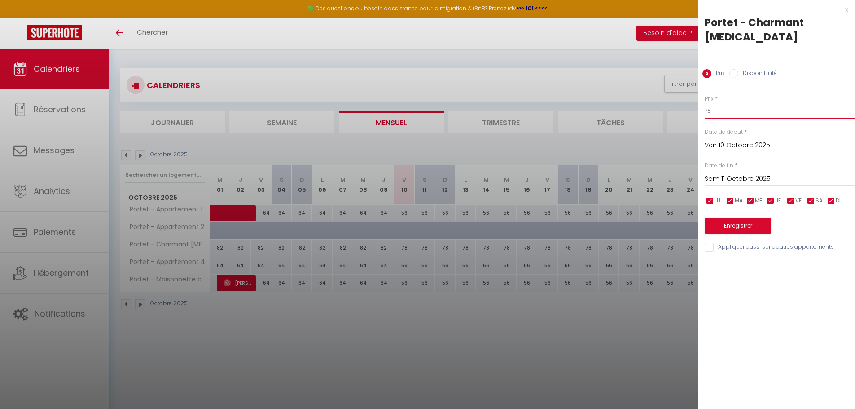
click at [716, 103] on input "78" at bounding box center [780, 111] width 150 height 16
type input "75"
click at [748, 173] on input "Sam 11 Octobre 2025" at bounding box center [780, 179] width 150 height 12
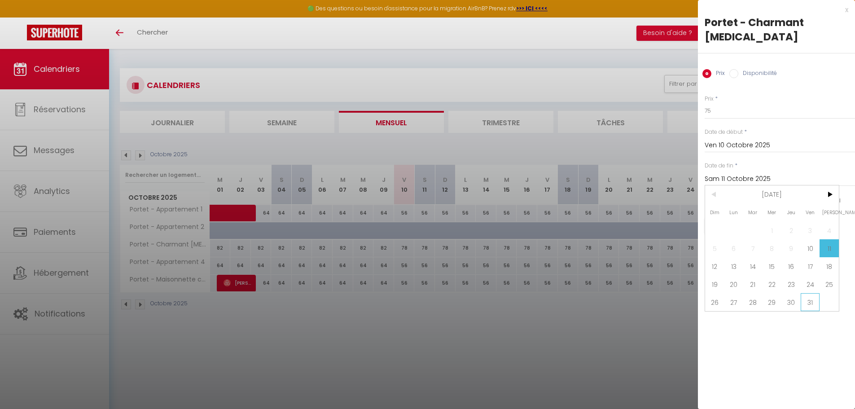
click at [807, 293] on span "31" at bounding box center [810, 302] width 19 height 18
type input "Ven 31 Octobre 2025"
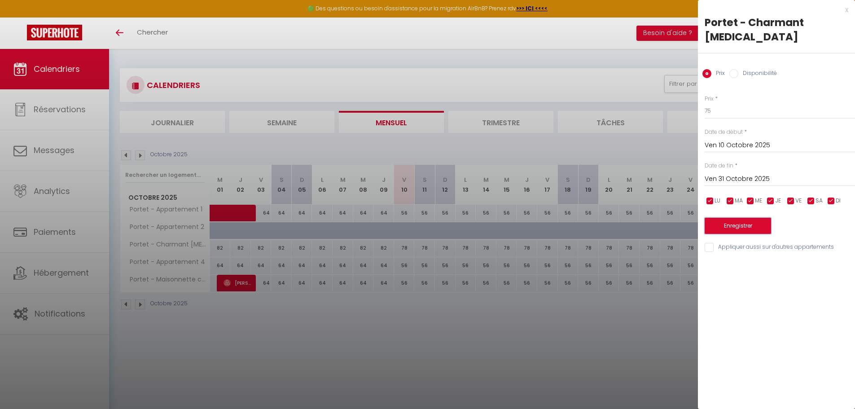
click at [726, 218] on button "Enregistrer" at bounding box center [738, 226] width 66 height 16
